Goal: Task Accomplishment & Management: Complete application form

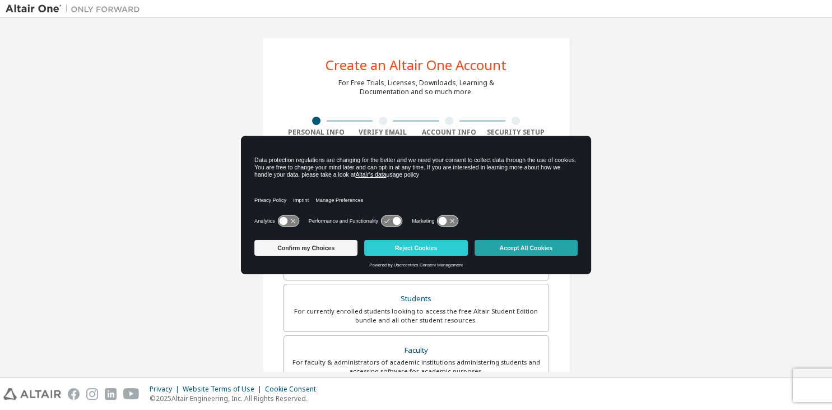
click at [512, 249] on button "Accept All Cookies" at bounding box center [526, 248] width 103 height 16
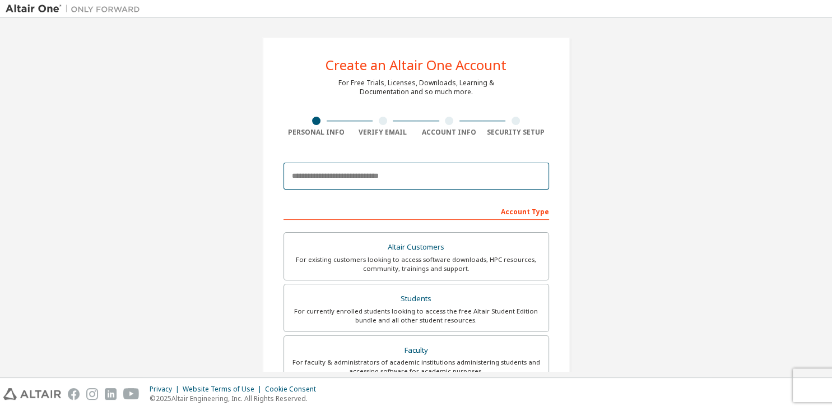
click at [410, 174] on input "email" at bounding box center [417, 175] width 266 height 27
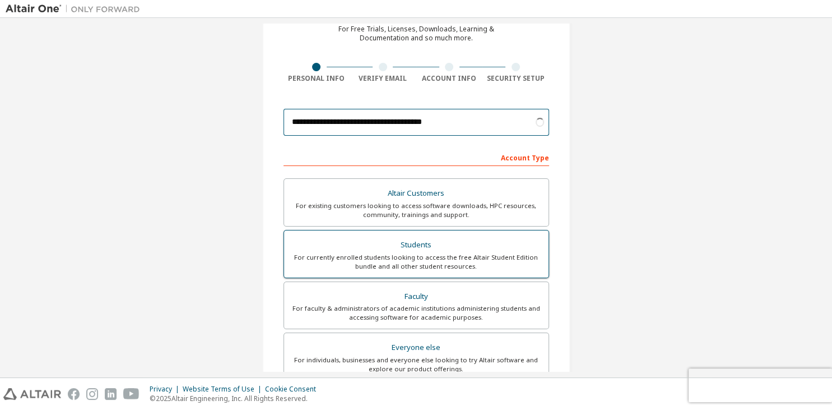
type input "**********"
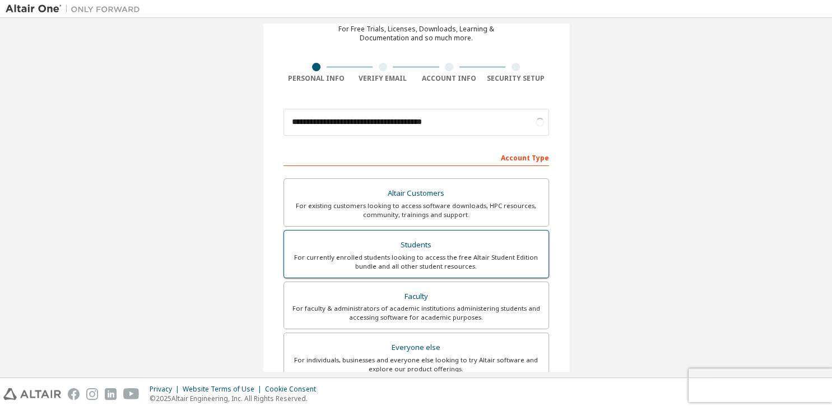
click at [457, 261] on div "For currently enrolled students looking to access the free Altair Student Editi…" at bounding box center [416, 262] width 251 height 18
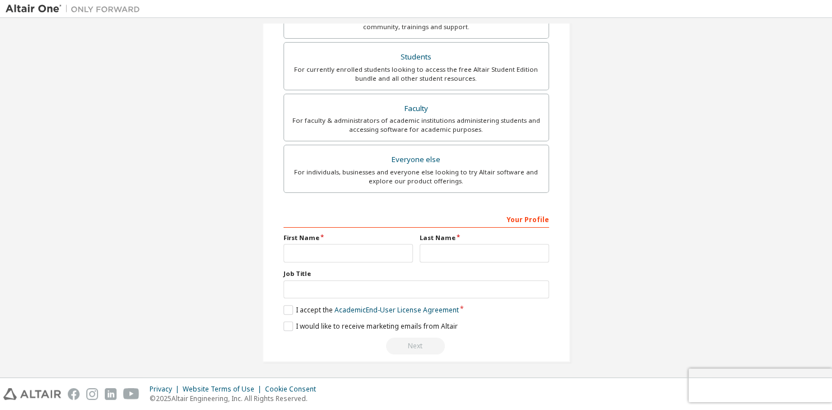
scroll to position [243, 0]
click at [360, 252] on input "text" at bounding box center [348, 251] width 129 height 18
type input "*********"
click at [493, 245] on input "text" at bounding box center [484, 251] width 129 height 18
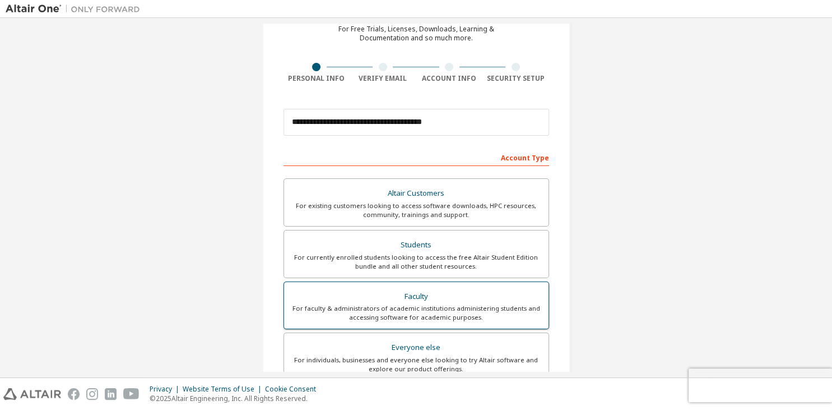
scroll to position [108, 0]
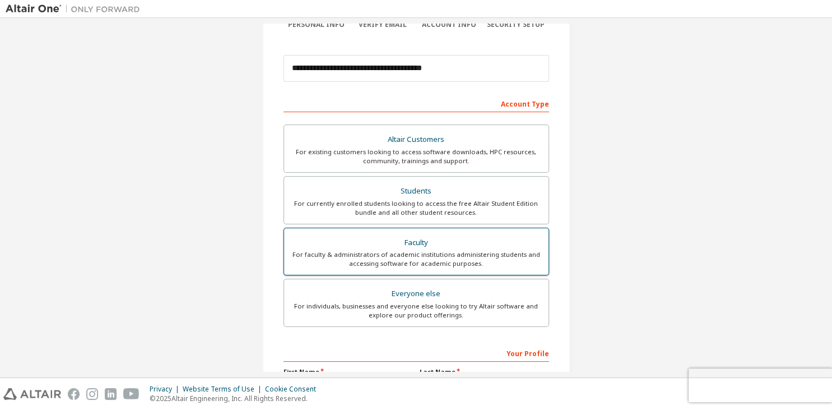
type input "*********"
click at [442, 250] on div "For faculty & administrators of academic institutions administering students an…" at bounding box center [416, 259] width 251 height 18
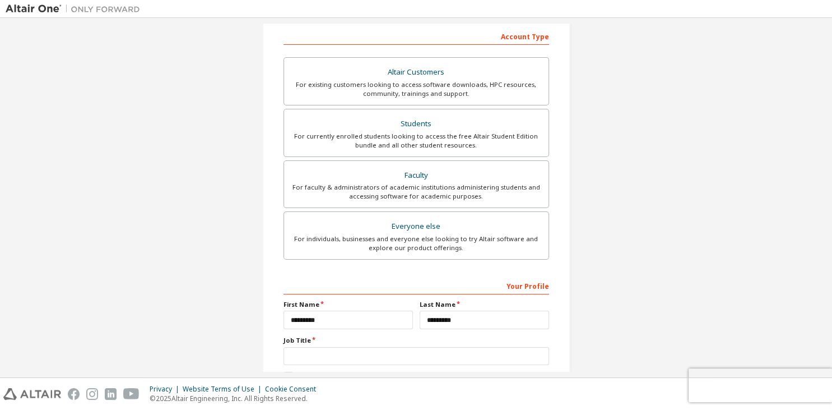
scroll to position [82, 0]
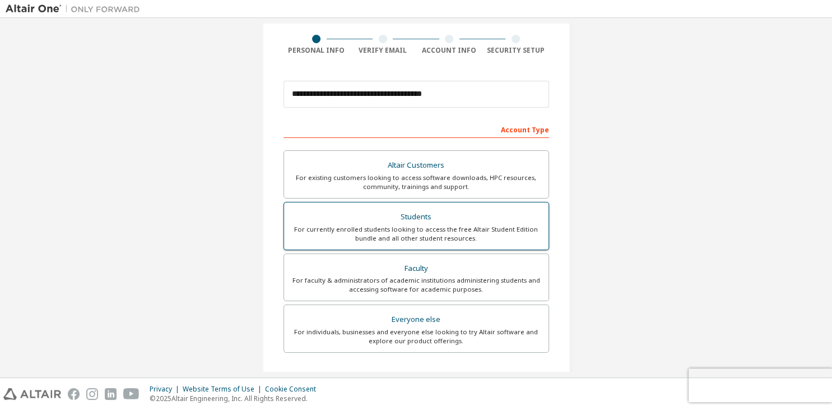
click at [425, 234] on div "For currently enrolled students looking to access the free Altair Student Editi…" at bounding box center [416, 234] width 251 height 18
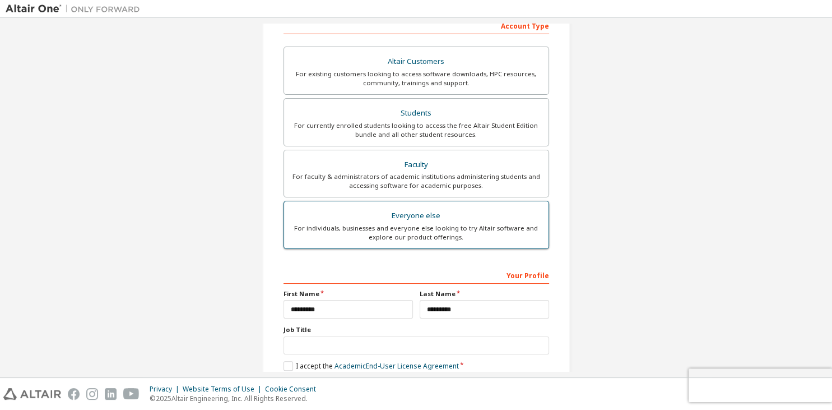
scroll to position [243, 0]
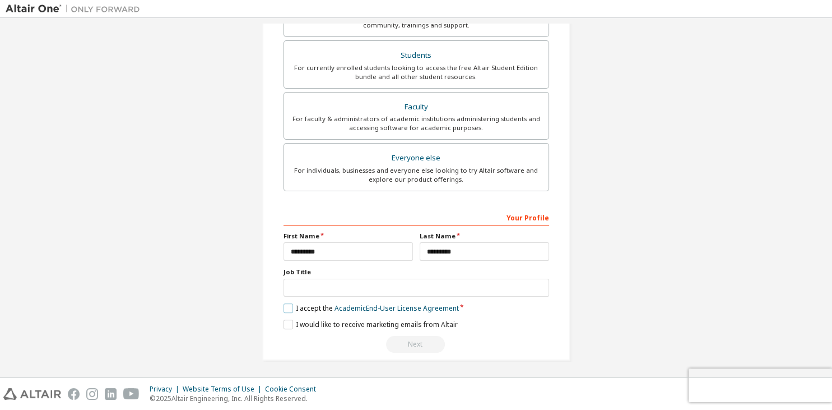
click at [295, 305] on label "I accept the Academic End-User License Agreement" at bounding box center [371, 308] width 175 height 10
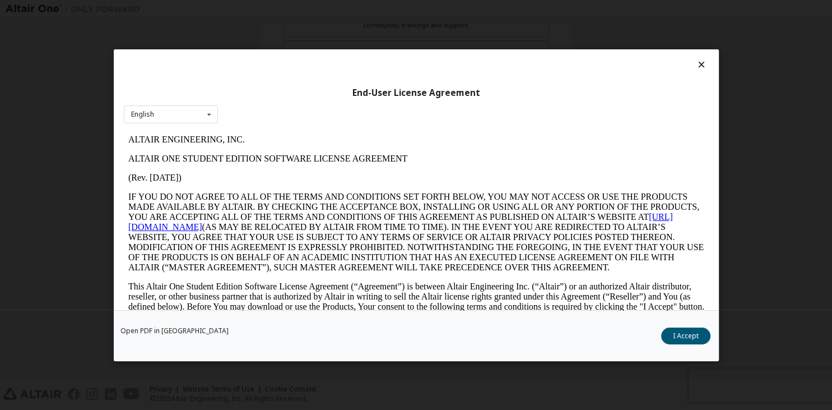
scroll to position [0, 0]
click at [678, 331] on button "I Accept" at bounding box center [685, 335] width 49 height 17
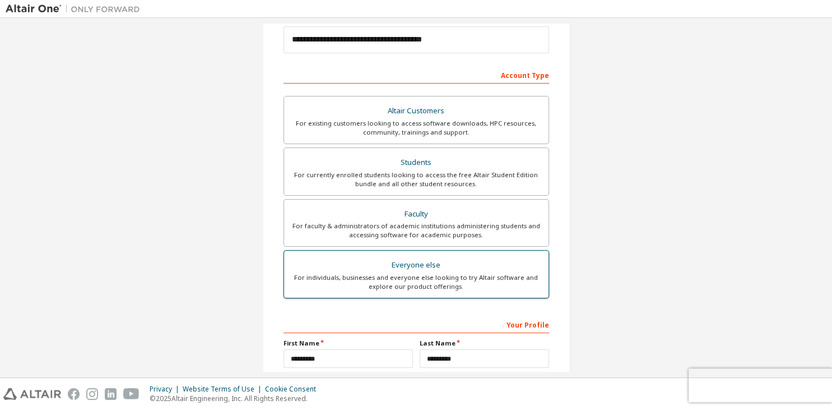
scroll to position [243, 0]
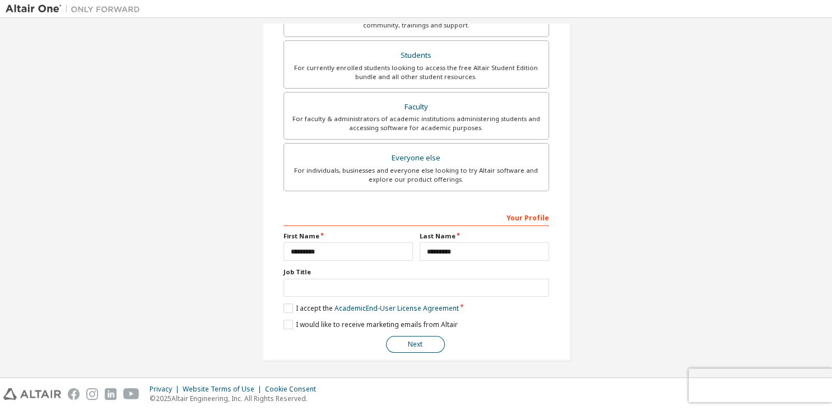
click at [413, 337] on button "Next" at bounding box center [415, 344] width 59 height 17
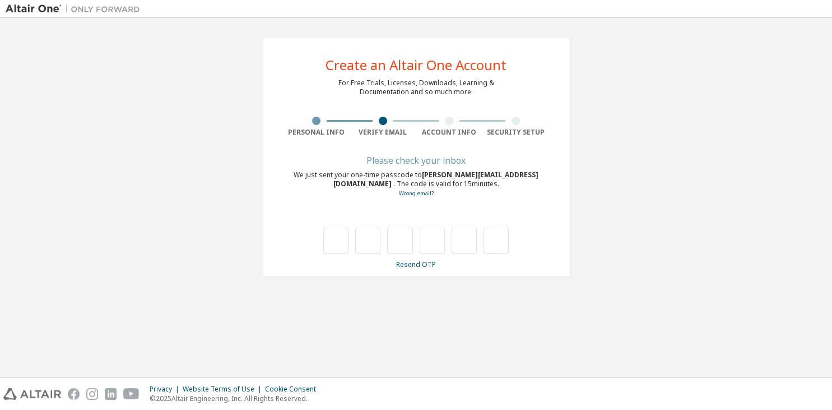
scroll to position [0, 0]
type input "*"
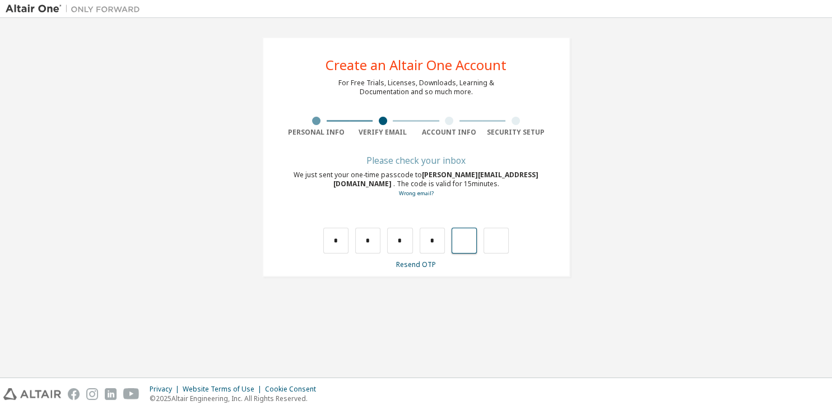
type input "*"
